Goal: Information Seeking & Learning: Learn about a topic

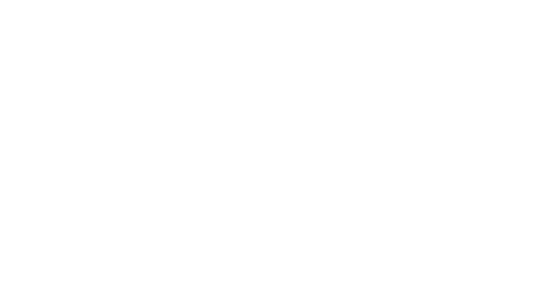
select select "Song"
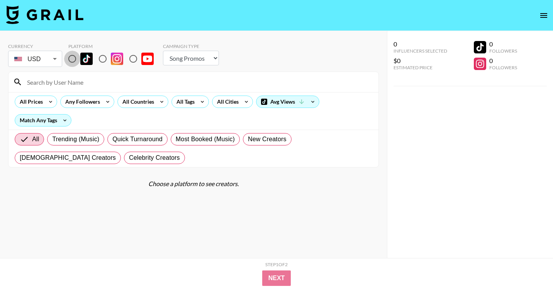
click at [70, 59] on input "radio" at bounding box center [72, 59] width 16 height 16
radio input "true"
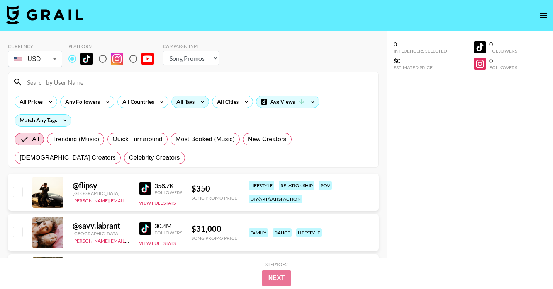
click at [184, 100] on div "All Tags" at bounding box center [184, 102] width 24 height 12
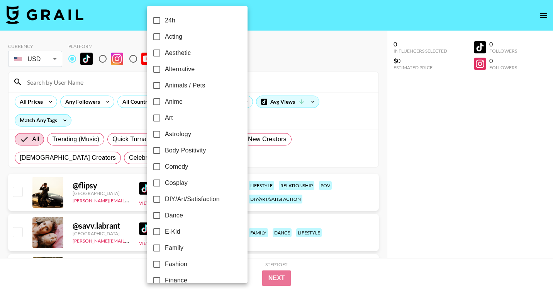
click at [186, 115] on label "Art" at bounding box center [192, 118] width 87 height 16
click at [165, 115] on input "Art" at bounding box center [157, 118] width 16 height 16
checkbox input "true"
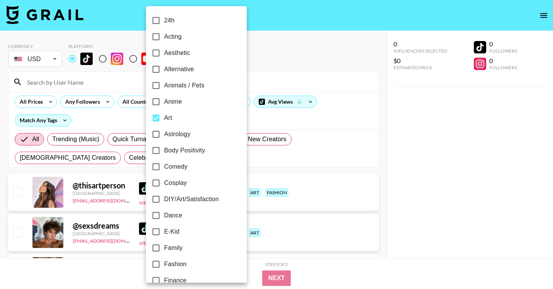
click at [355, 149] on div at bounding box center [276, 144] width 553 height 289
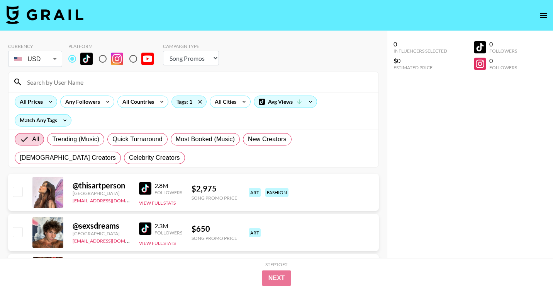
click at [39, 105] on div "All Prices" at bounding box center [29, 102] width 29 height 12
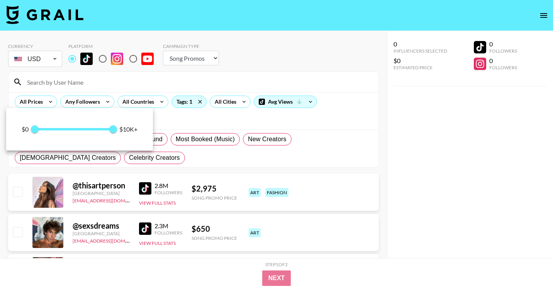
click at [339, 206] on div at bounding box center [276, 144] width 553 height 289
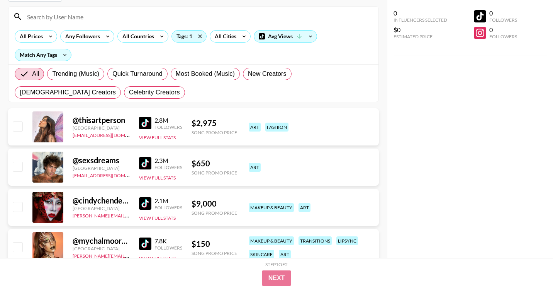
scroll to position [76, 0]
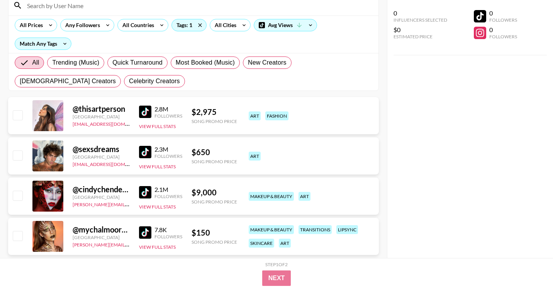
click at [98, 156] on div "[GEOGRAPHIC_DATA]" at bounding box center [101, 157] width 57 height 6
click at [148, 155] on img at bounding box center [145, 152] width 12 height 12
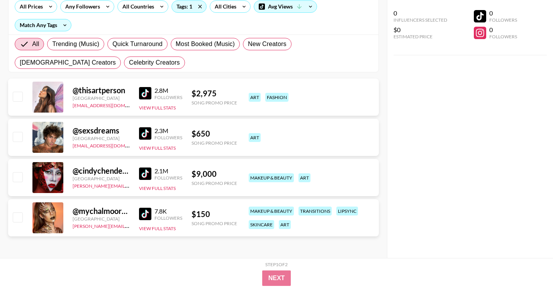
click at [142, 211] on img at bounding box center [145, 213] width 12 height 12
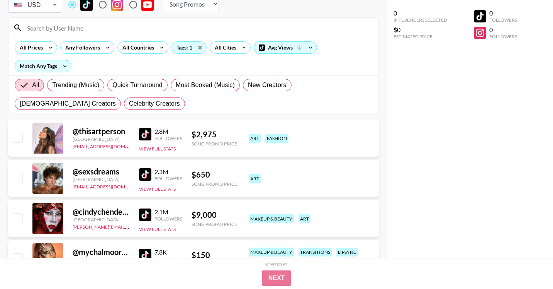
scroll to position [38, 0]
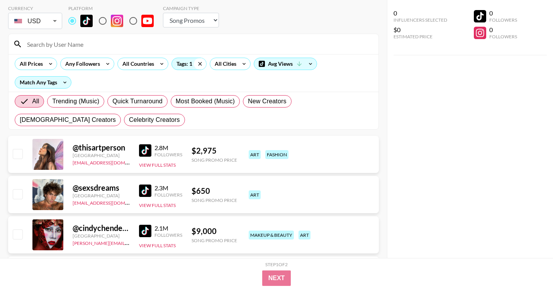
click at [200, 61] on icon at bounding box center [200, 64] width 12 height 12
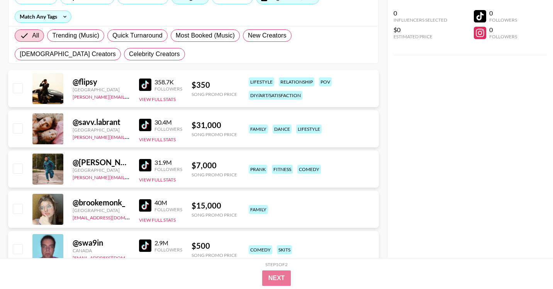
scroll to position [0, 0]
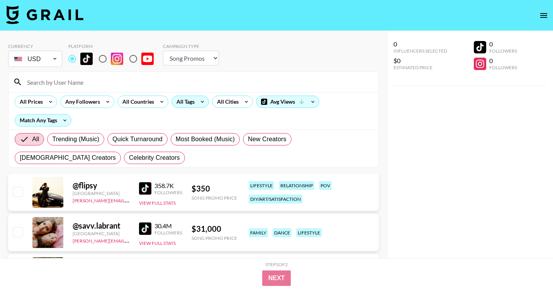
click at [197, 100] on icon at bounding box center [202, 102] width 12 height 12
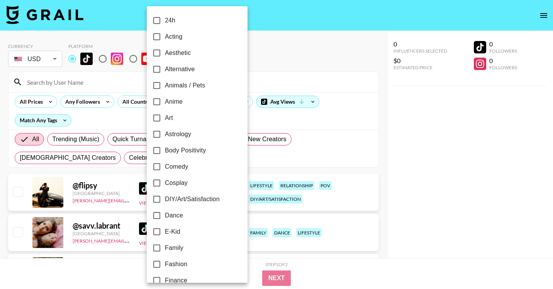
click at [180, 117] on label "Art" at bounding box center [192, 118] width 87 height 16
click at [165, 117] on input "Art" at bounding box center [157, 118] width 16 height 16
checkbox input "true"
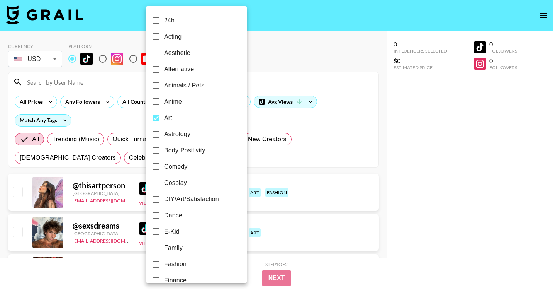
click at [447, 186] on div at bounding box center [276, 144] width 553 height 289
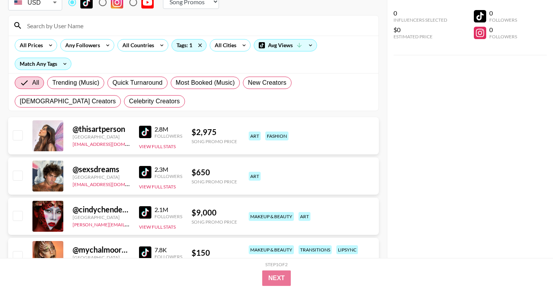
scroll to position [95, 0]
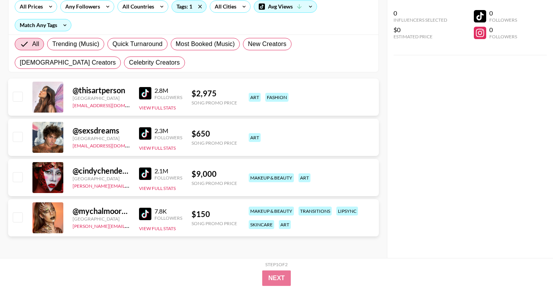
click at [140, 214] on img at bounding box center [145, 213] width 12 height 12
click at [145, 172] on img at bounding box center [145, 173] width 12 height 12
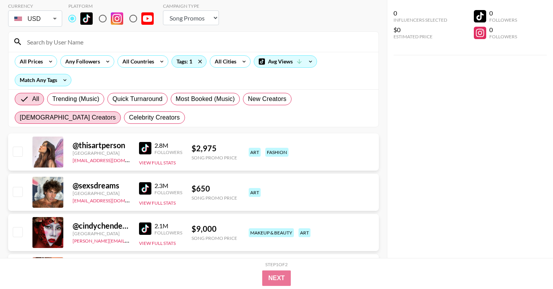
scroll to position [0, 0]
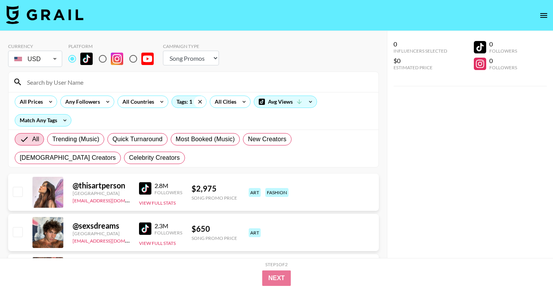
click at [203, 103] on icon at bounding box center [200, 102] width 12 height 12
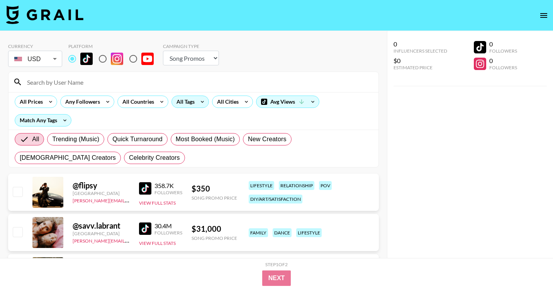
click at [188, 104] on div "All Tags" at bounding box center [184, 102] width 24 height 12
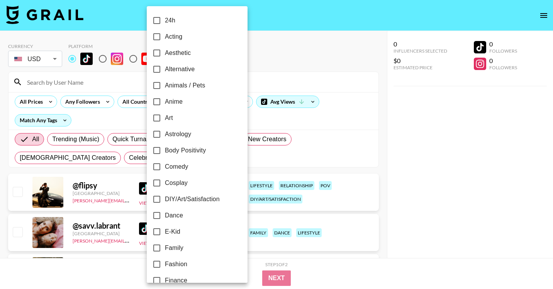
click at [463, 132] on div at bounding box center [276, 144] width 553 height 289
